Goal: Information Seeking & Learning: Learn about a topic

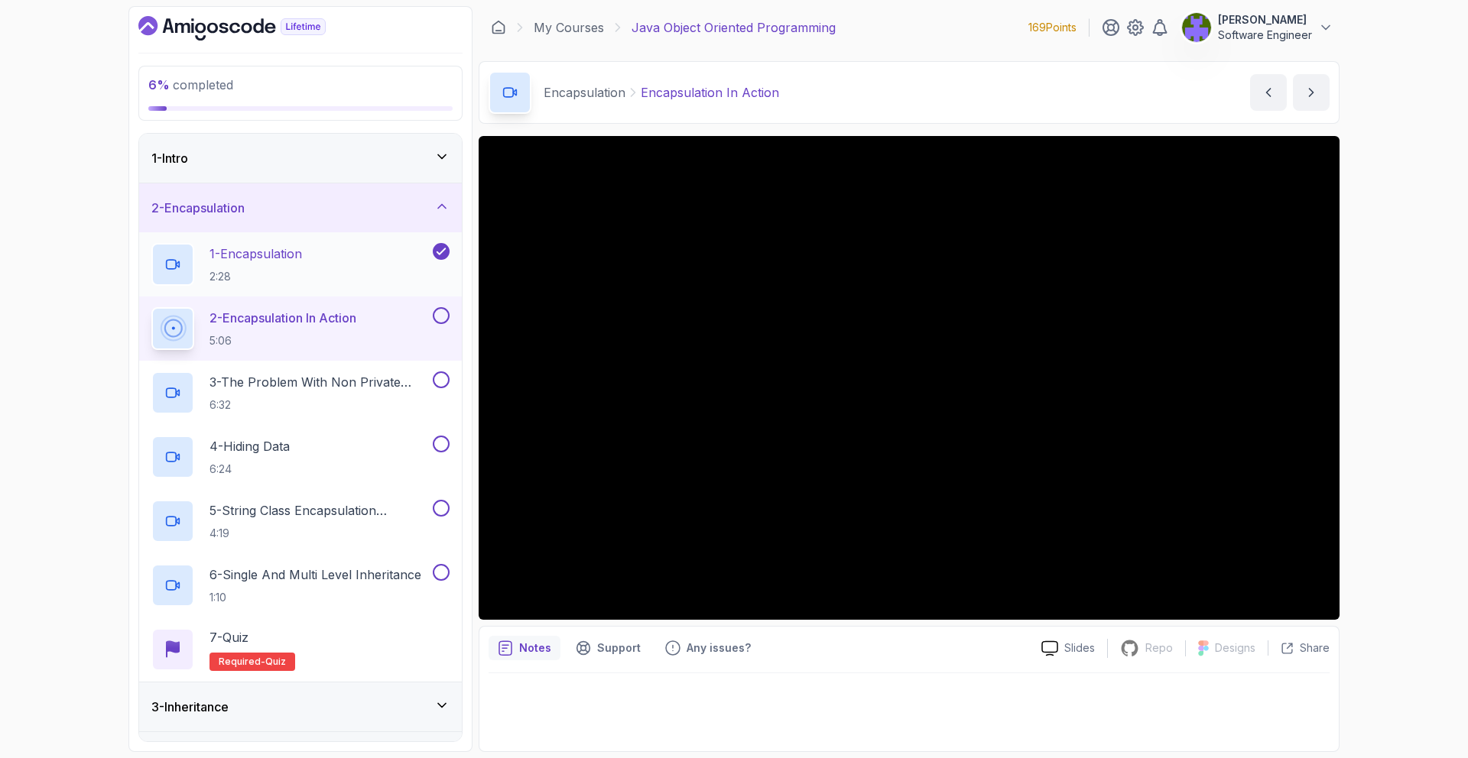
click at [382, 273] on div "1 - Encapsulation 2:28" at bounding box center [290, 264] width 278 height 43
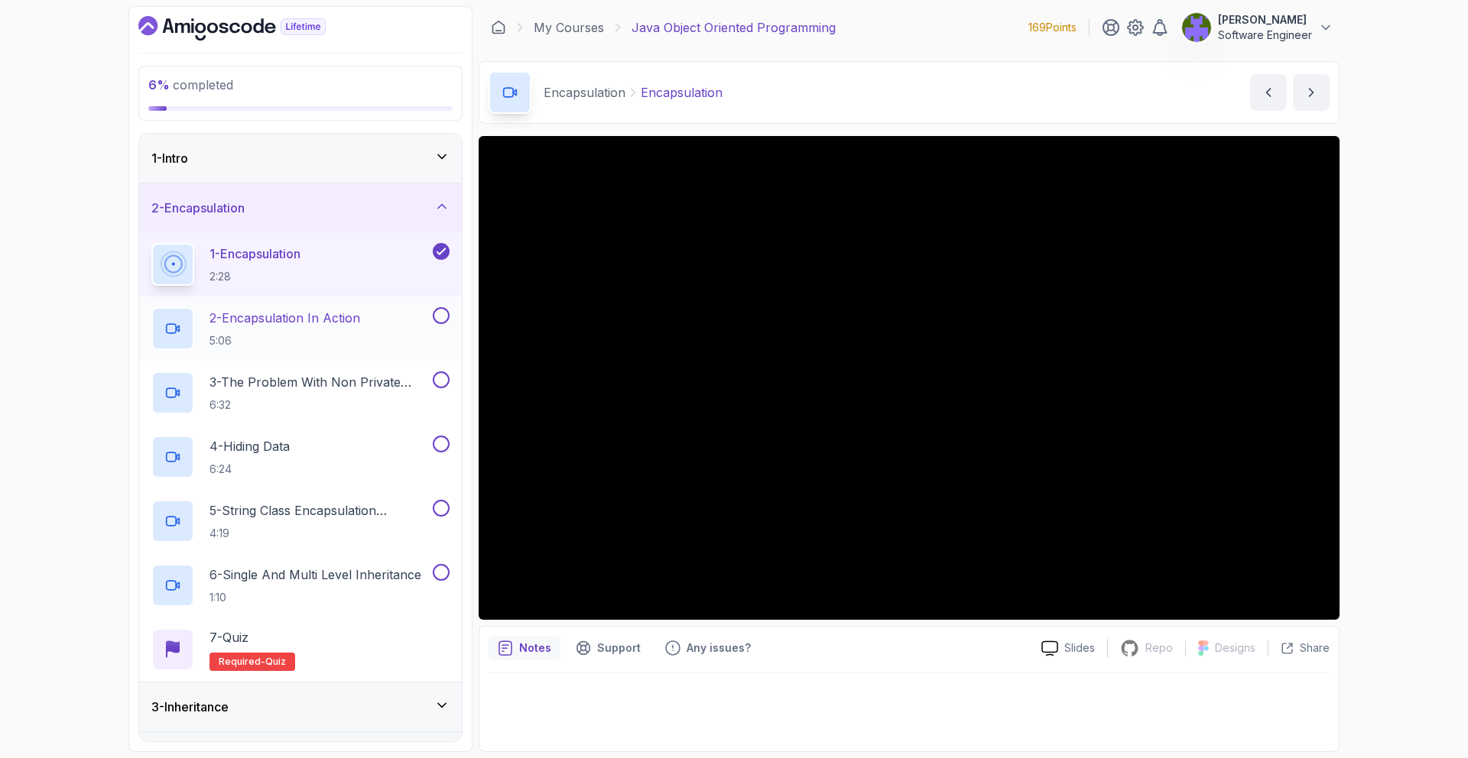
click at [336, 342] on p "5:06" at bounding box center [284, 340] width 151 height 15
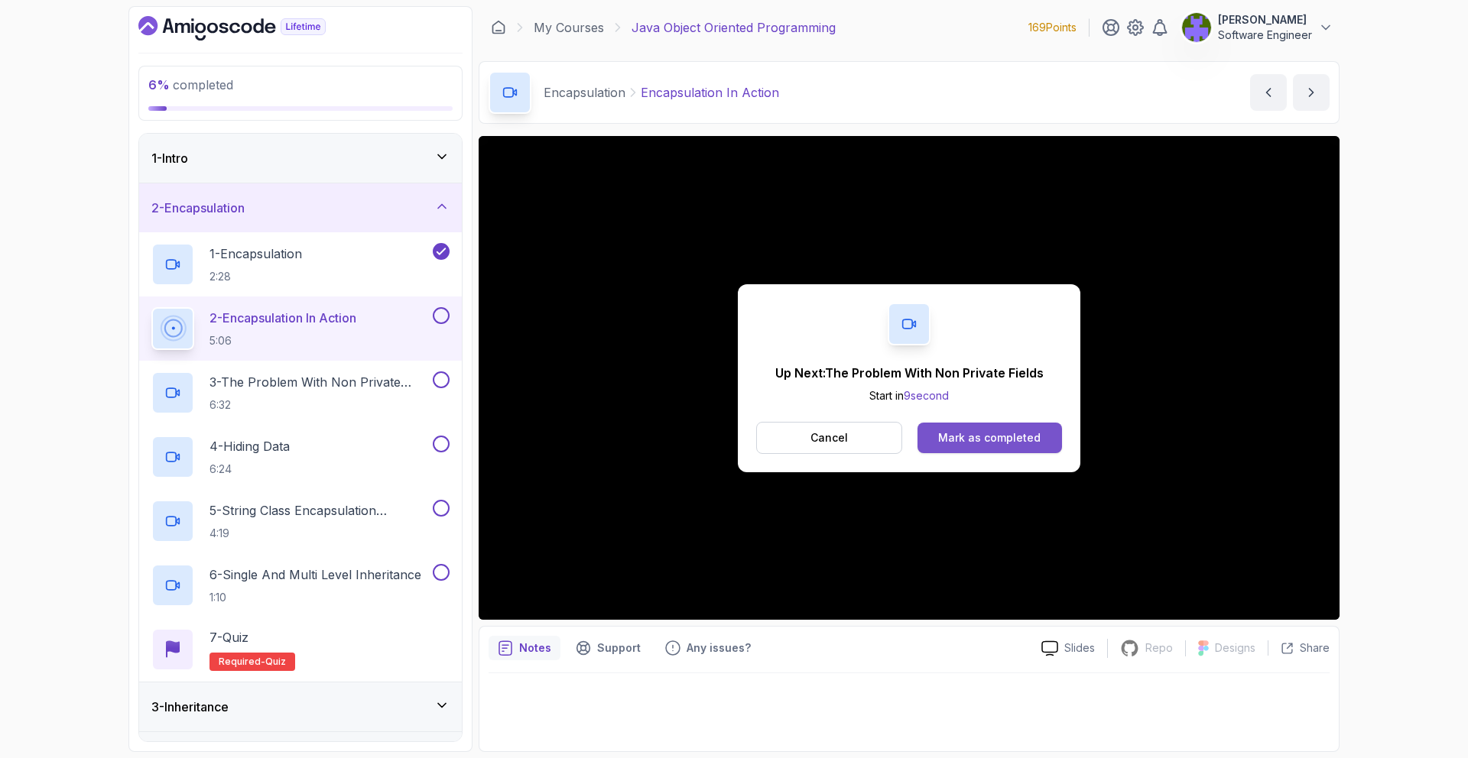
click at [1039, 444] on button "Mark as completed" at bounding box center [989, 438] width 144 height 31
